Goal: Ask a question

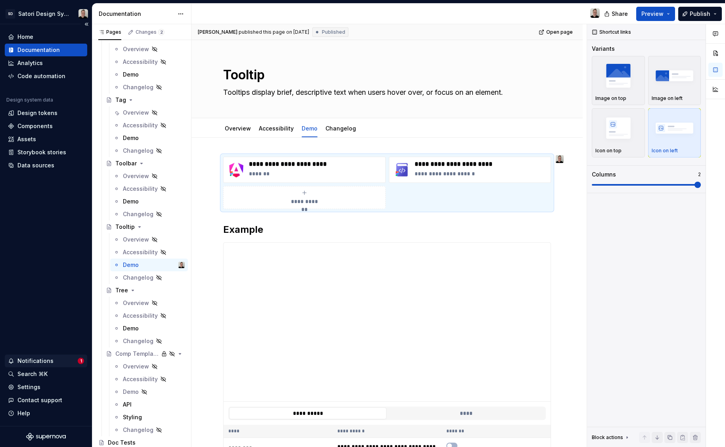
click at [48, 359] on div "Notifications" at bounding box center [35, 361] width 36 height 8
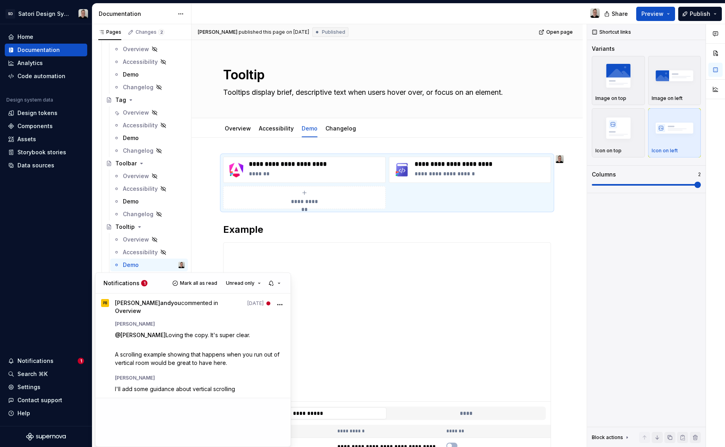
click at [133, 286] on p "Notifications" at bounding box center [122, 283] width 36 height 8
click at [135, 285] on p "Notifications" at bounding box center [122, 283] width 36 height 8
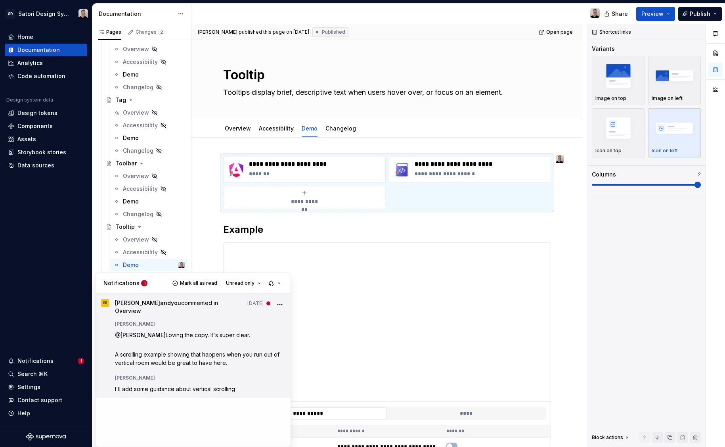
click at [167, 385] on span "I'll add some guidance about vertical scrolling" at bounding box center [175, 388] width 120 height 7
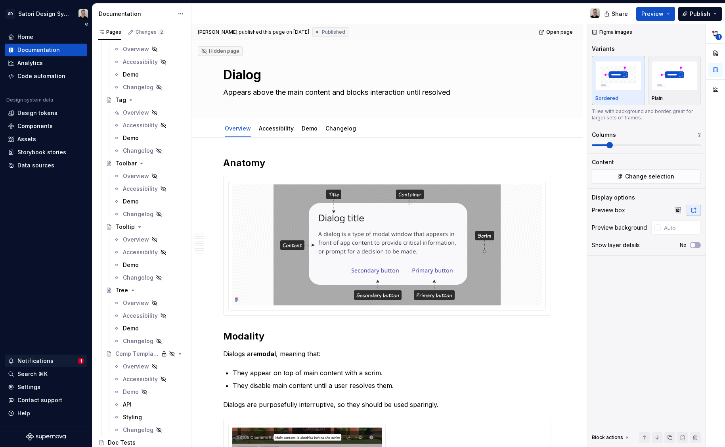
scroll to position [1145, 0]
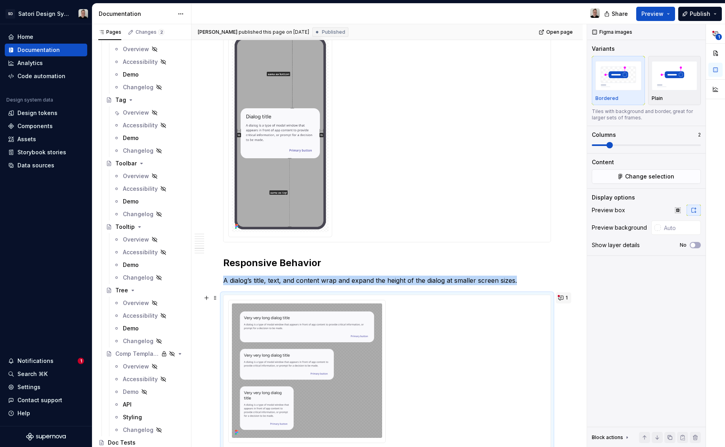
click at [560, 295] on button "1" at bounding box center [563, 297] width 15 height 11
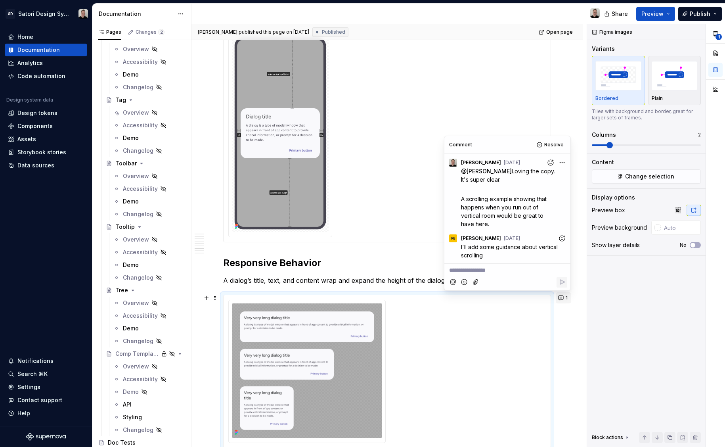
click at [560, 295] on button "1" at bounding box center [563, 297] width 15 height 11
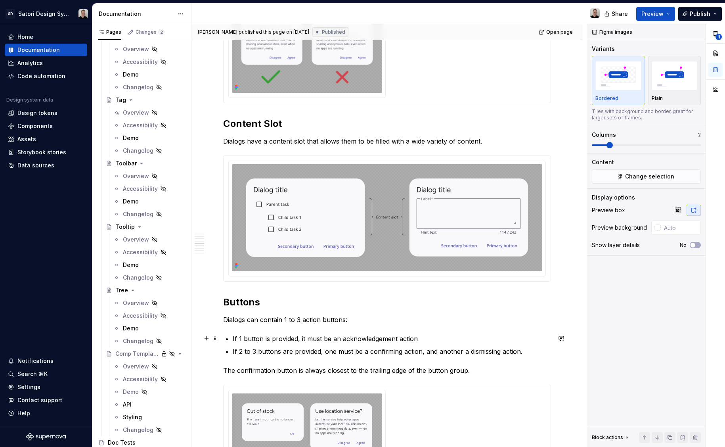
scroll to position [0, 0]
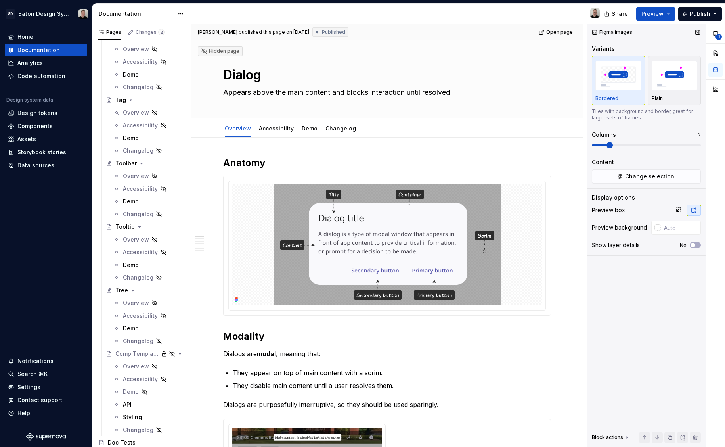
type textarea "*"
